Goal: Transaction & Acquisition: Purchase product/service

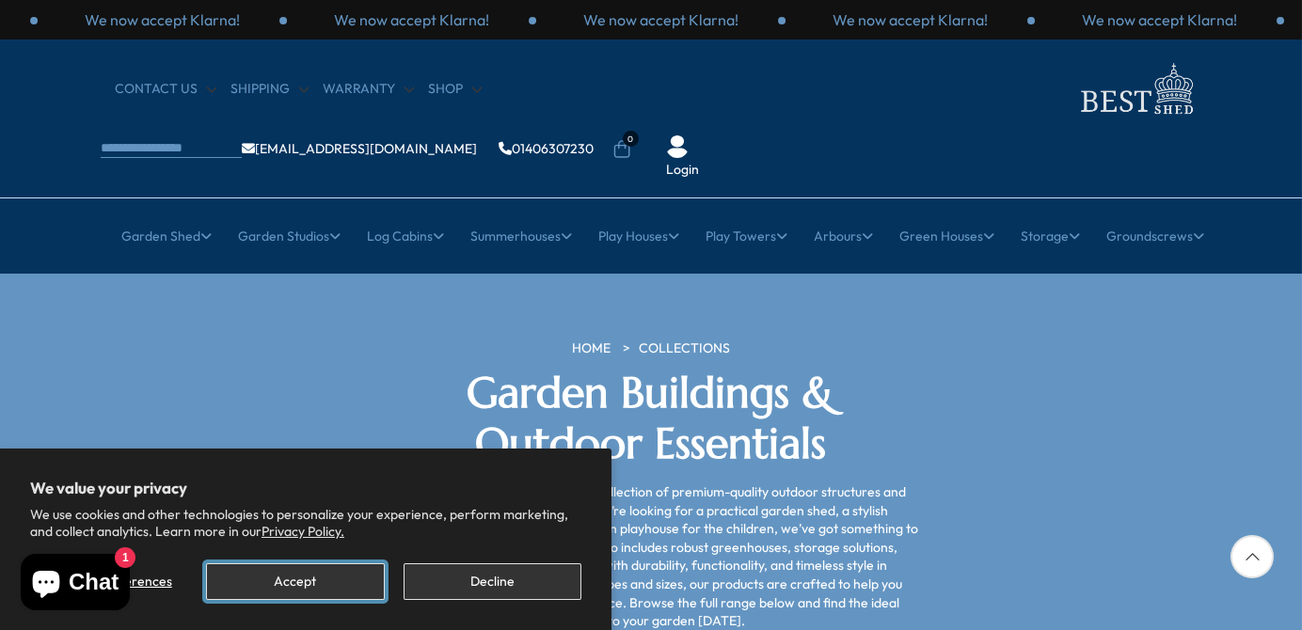
click at [259, 581] on button "Accept" at bounding box center [295, 582] width 178 height 37
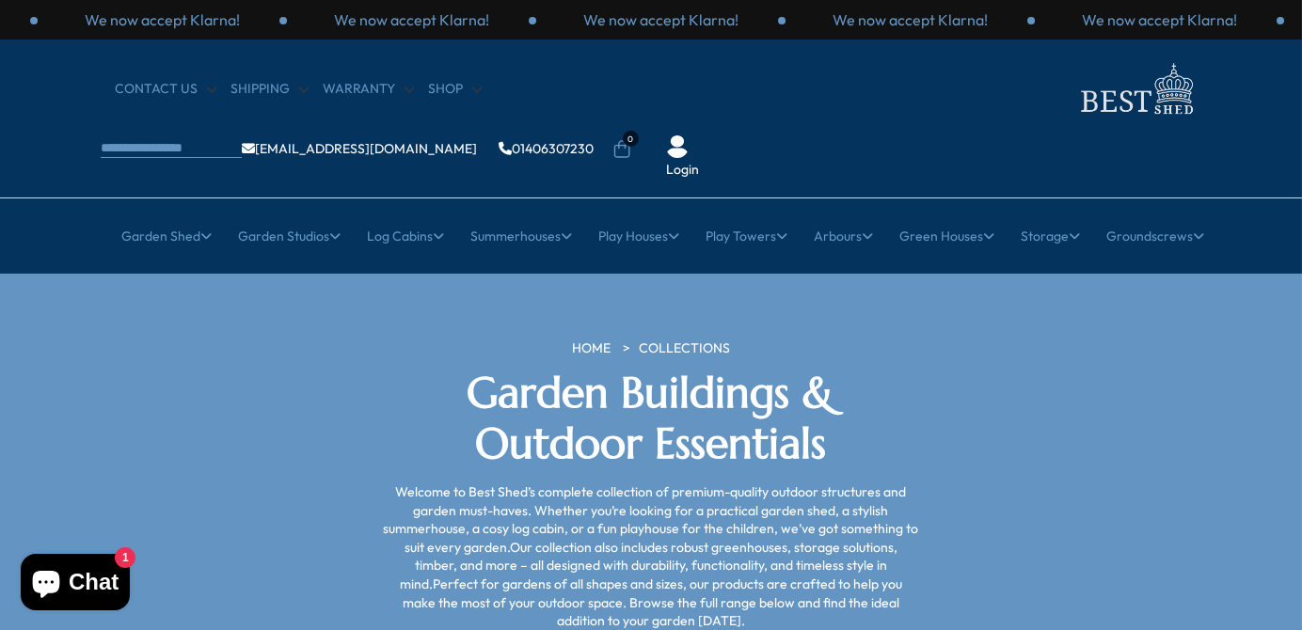
click at [187, 213] on link "Garden Shed" at bounding box center [166, 236] width 90 height 47
click at [250, 369] on link "Wooden Sheds" at bounding box center [273, 385] width 91 height 33
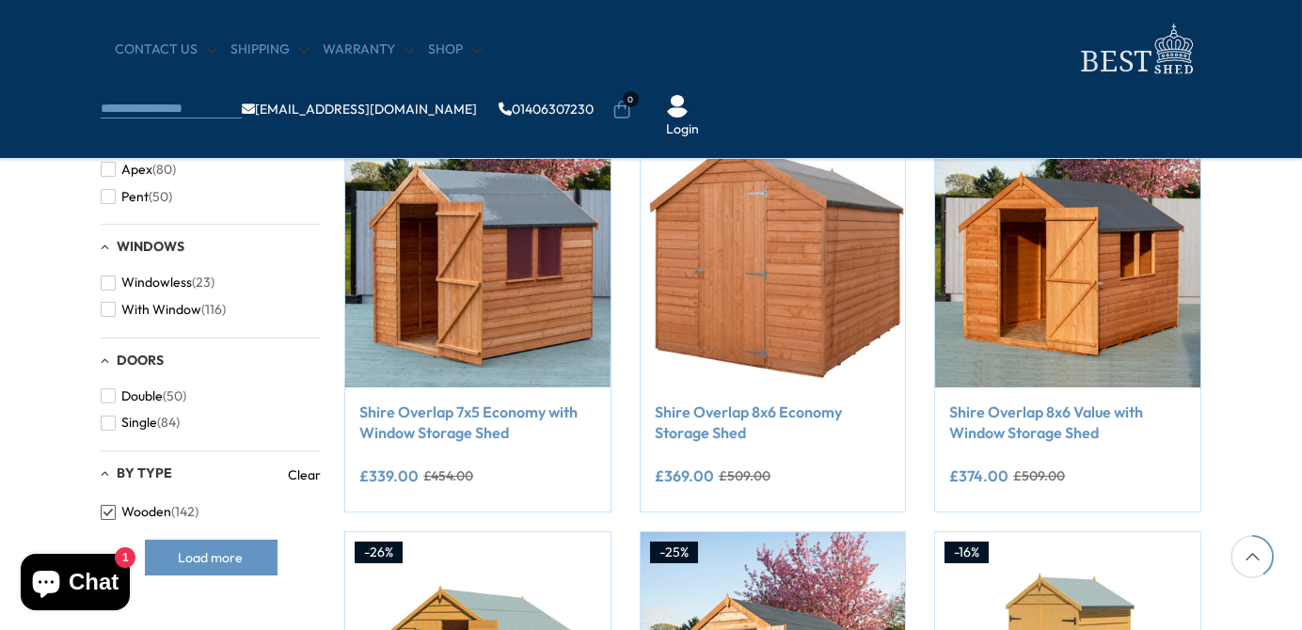
scroll to position [941, 0]
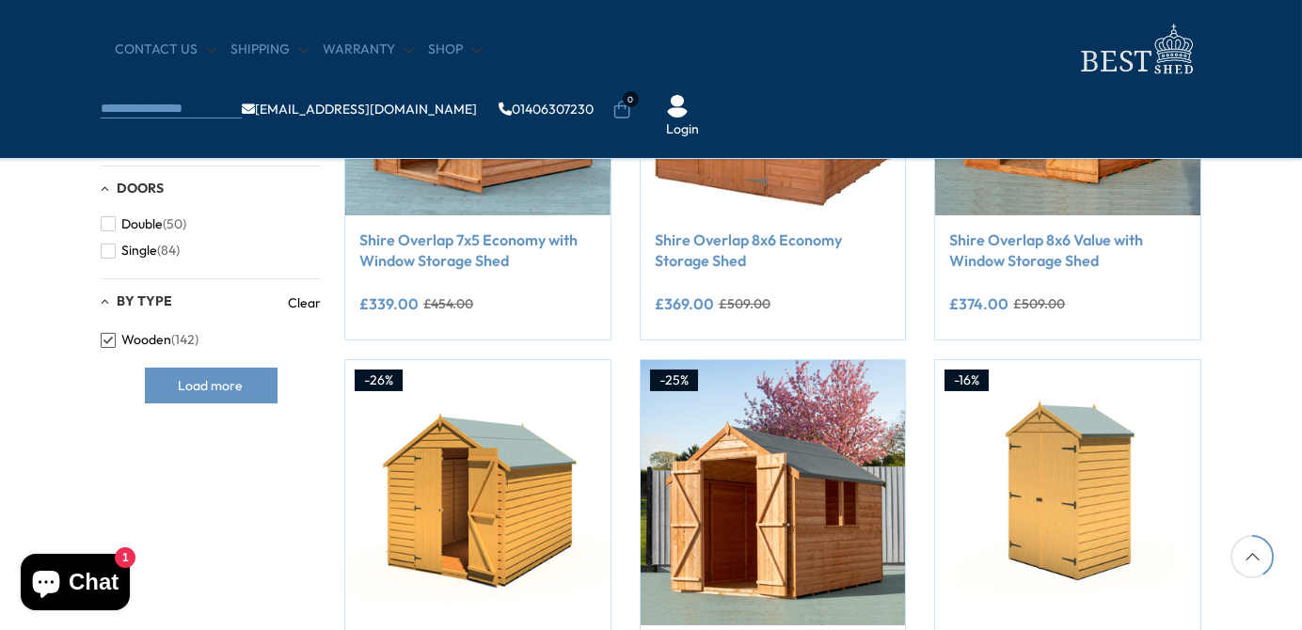
click at [114, 223] on span "button" at bounding box center [108, 223] width 15 height 15
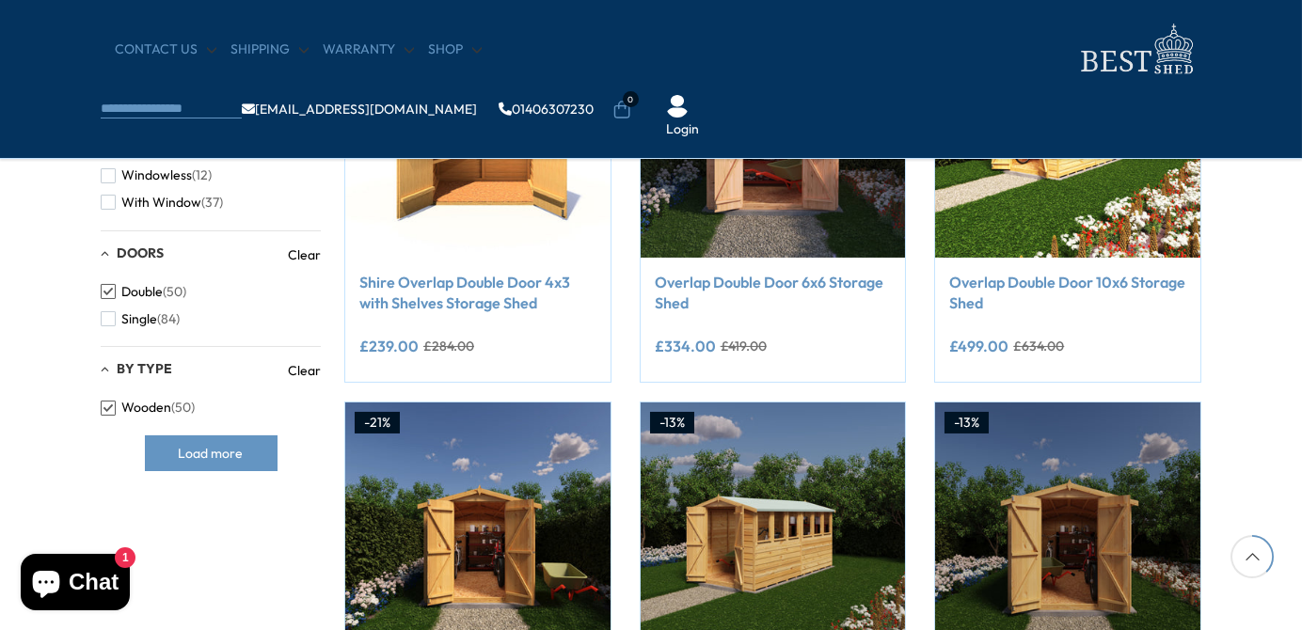
scroll to position [868, 0]
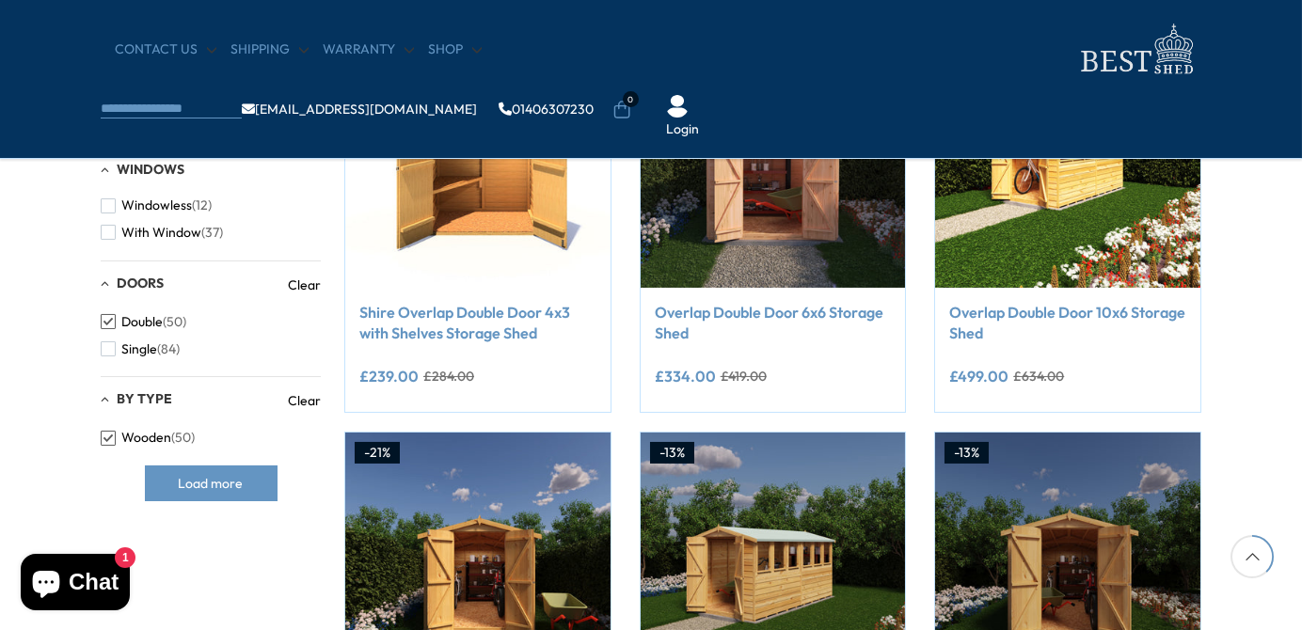
click at [116, 235] on button "With Window (37)" at bounding box center [162, 232] width 122 height 27
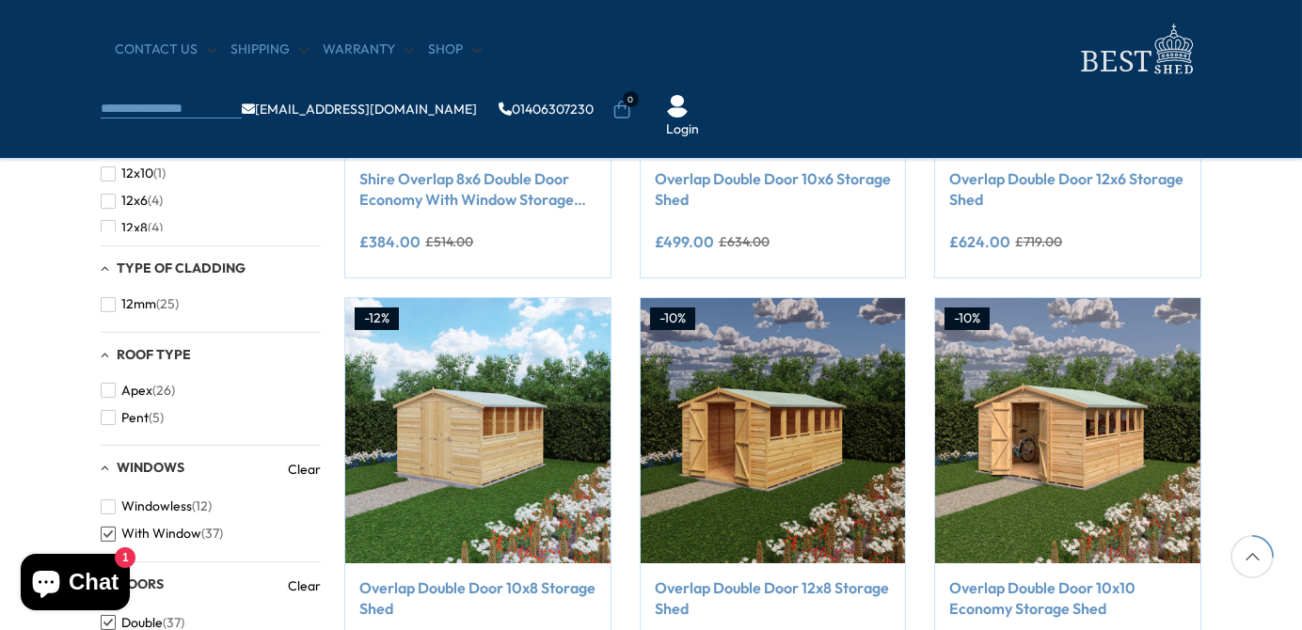
scroll to position [586, 0]
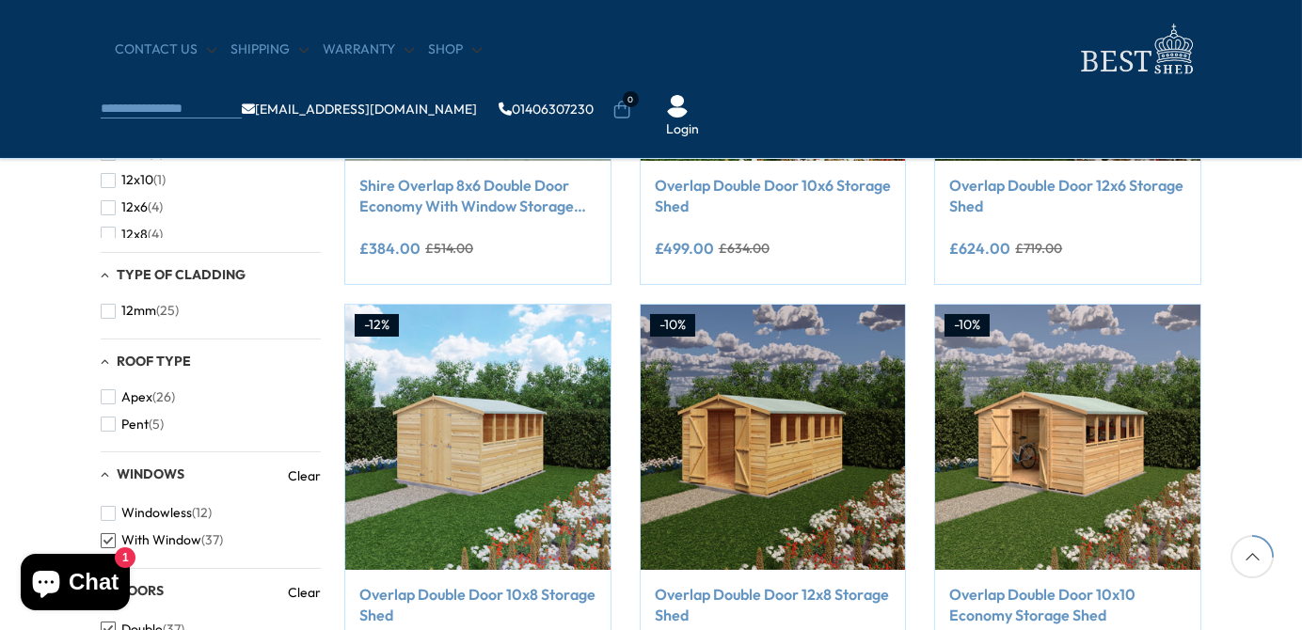
click at [109, 400] on span "button" at bounding box center [108, 397] width 15 height 15
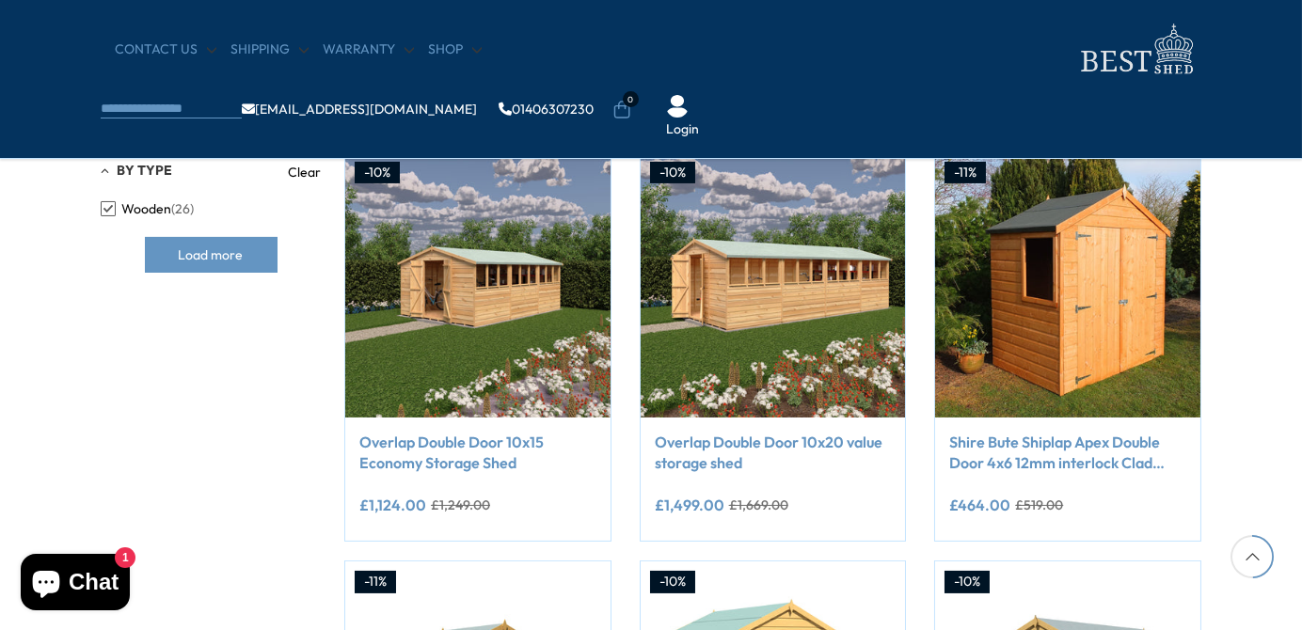
scroll to position [1151, 0]
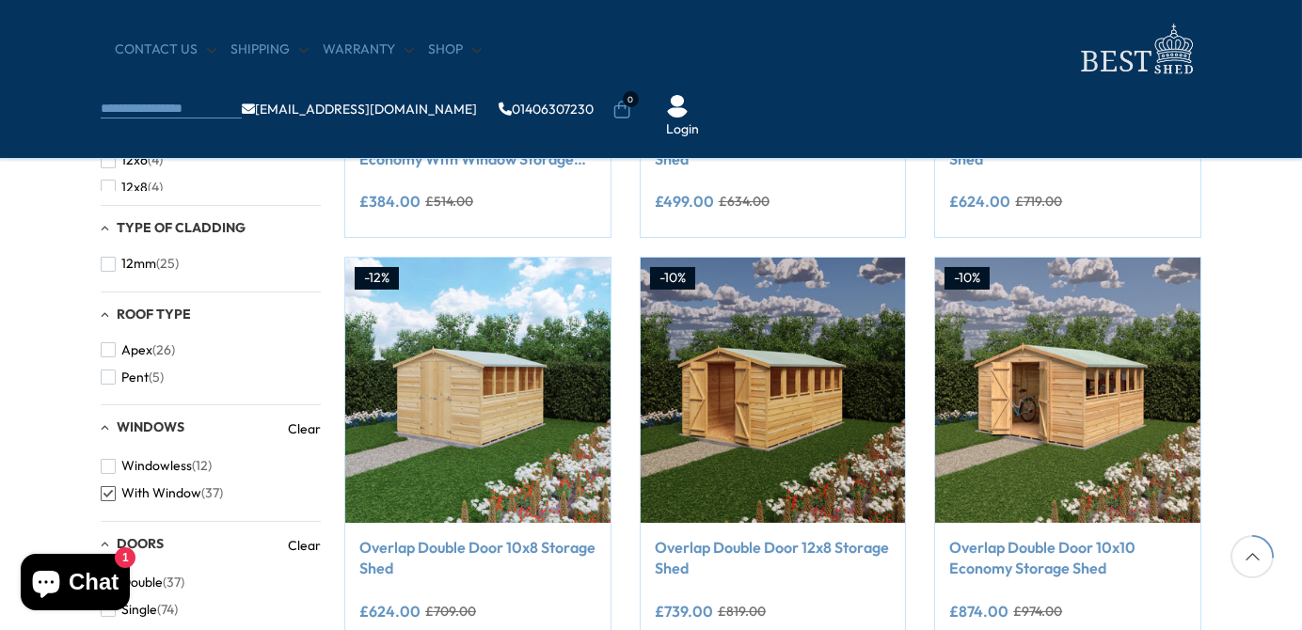
scroll to position [586, 0]
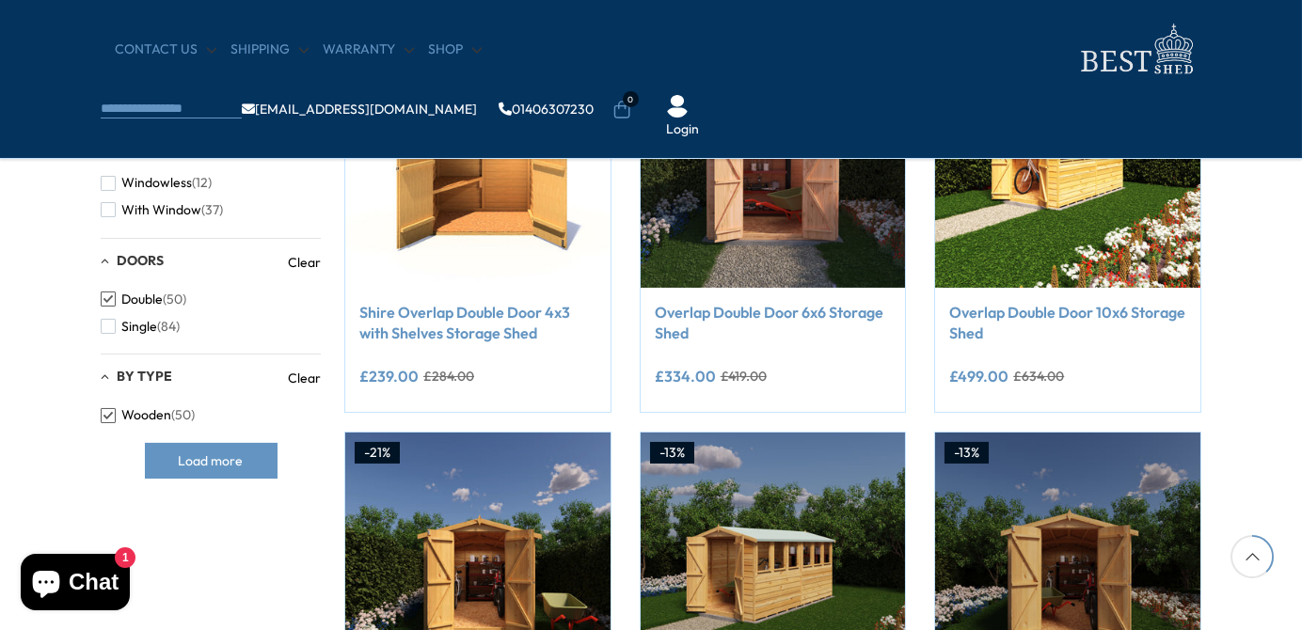
scroll to position [941, 0]
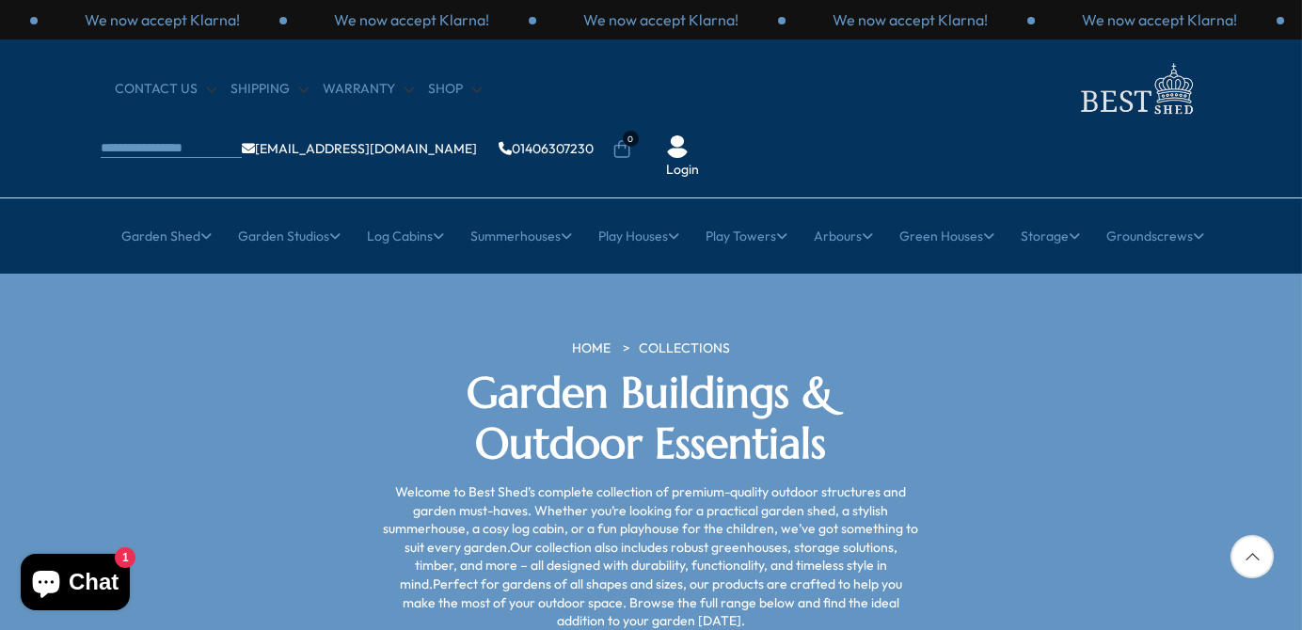
click at [215, 28] on p "We now accept Klarna!" at bounding box center [162, 19] width 155 height 21
